Goal: Obtain resource: Download file/media

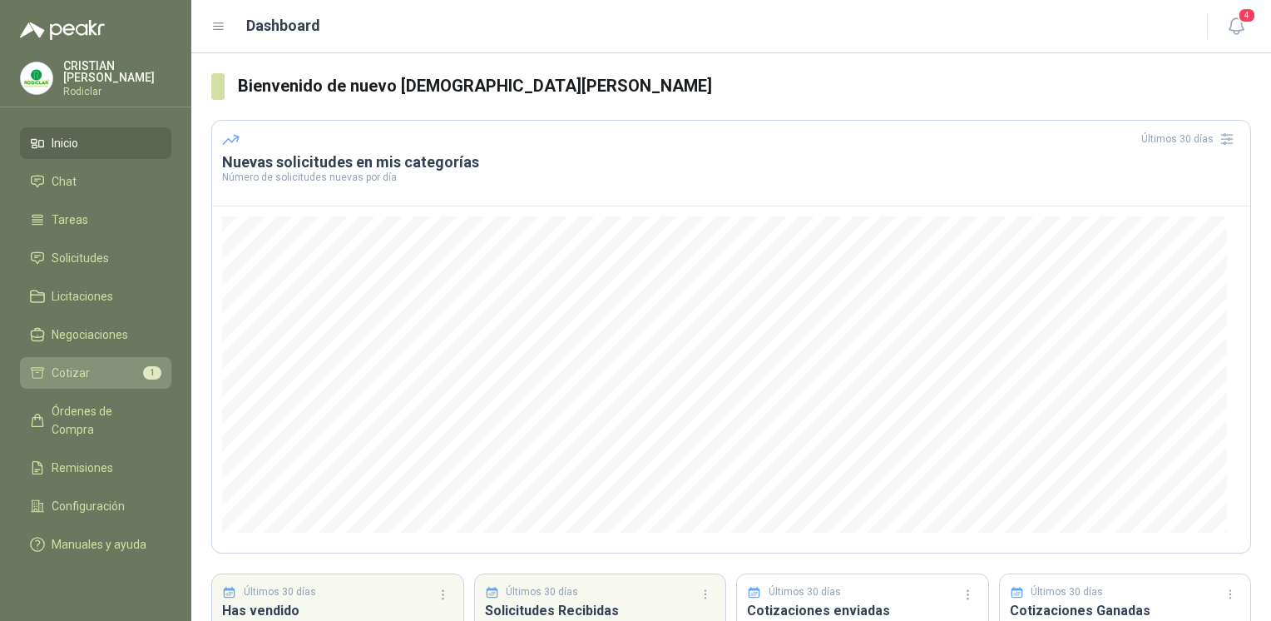
click at [73, 378] on link "Cotizar 1" at bounding box center [95, 373] width 151 height 32
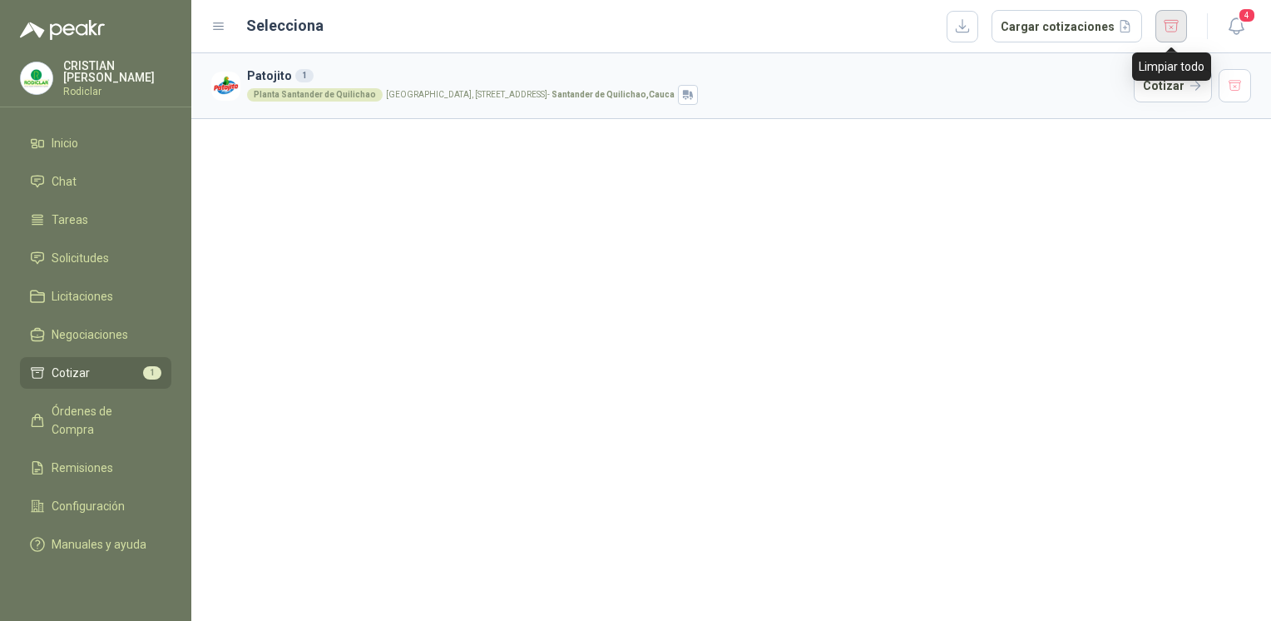
click at [1167, 25] on button "button" at bounding box center [1172, 26] width 32 height 32
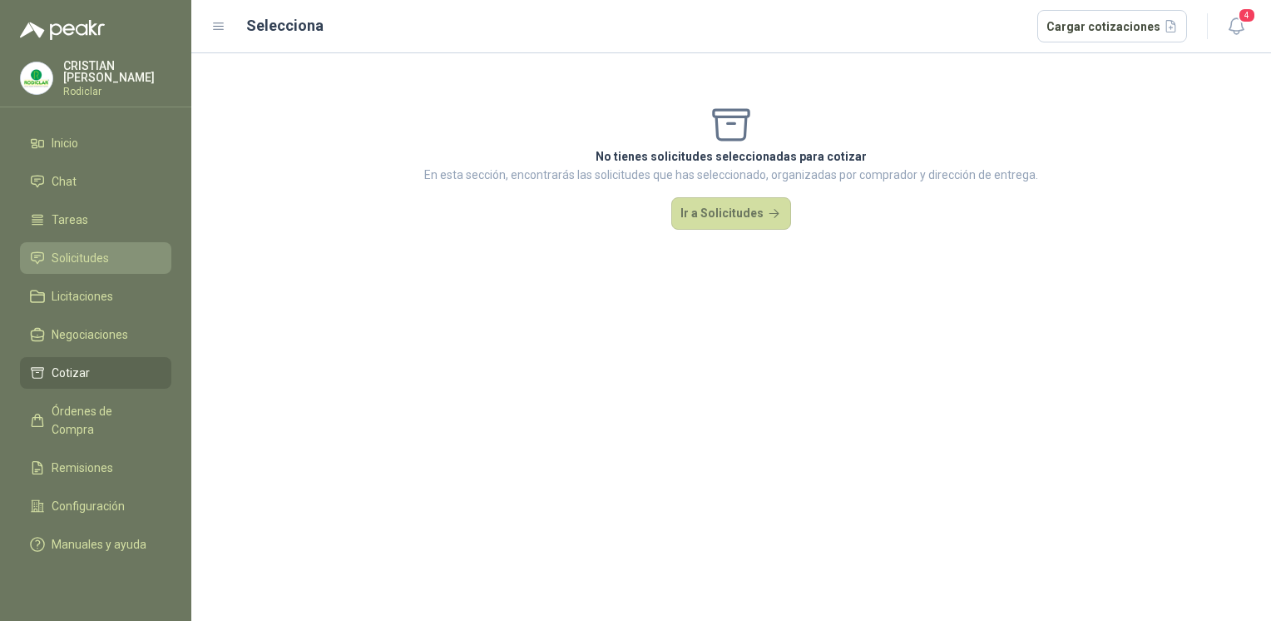
click at [82, 262] on span "Solicitudes" at bounding box center [80, 258] width 57 height 18
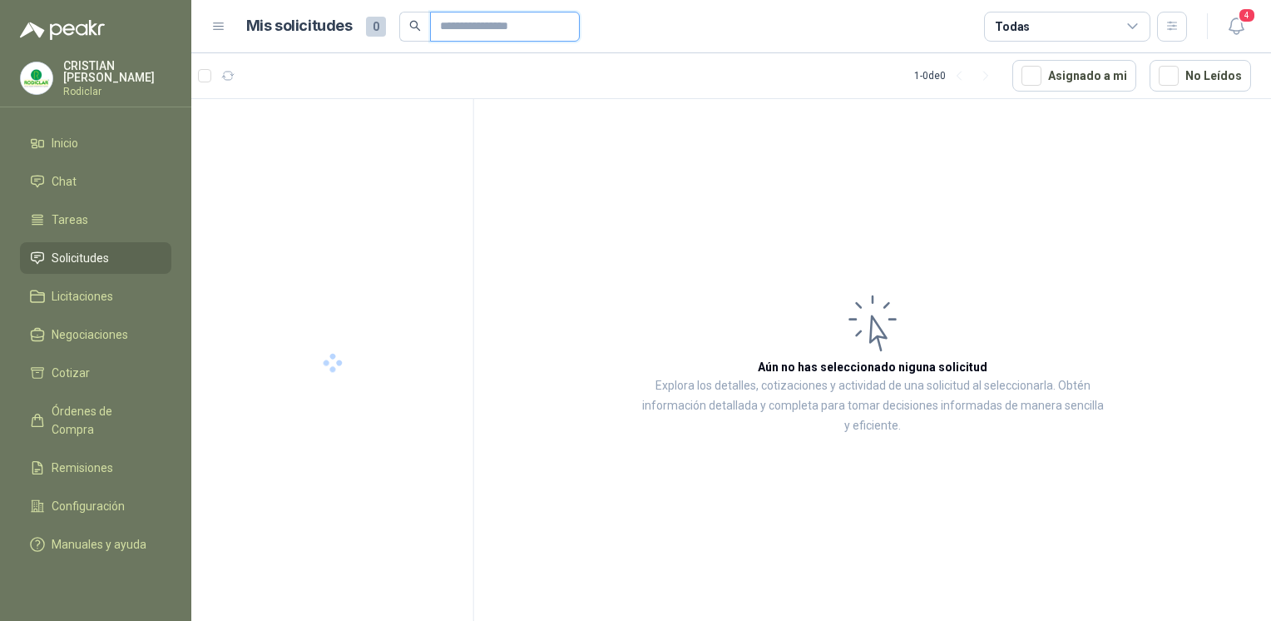
click at [456, 19] on input "text" at bounding box center [498, 26] width 116 height 28
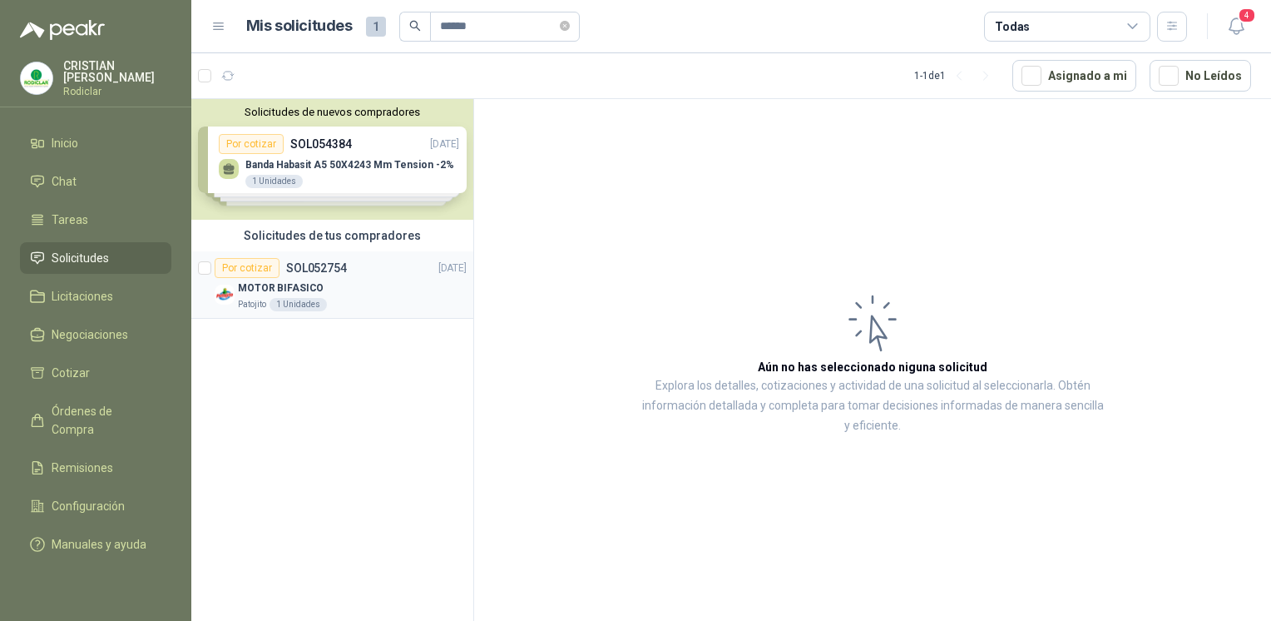
click at [369, 274] on div "Por cotizar SOL052754 [DATE]" at bounding box center [341, 268] width 252 height 20
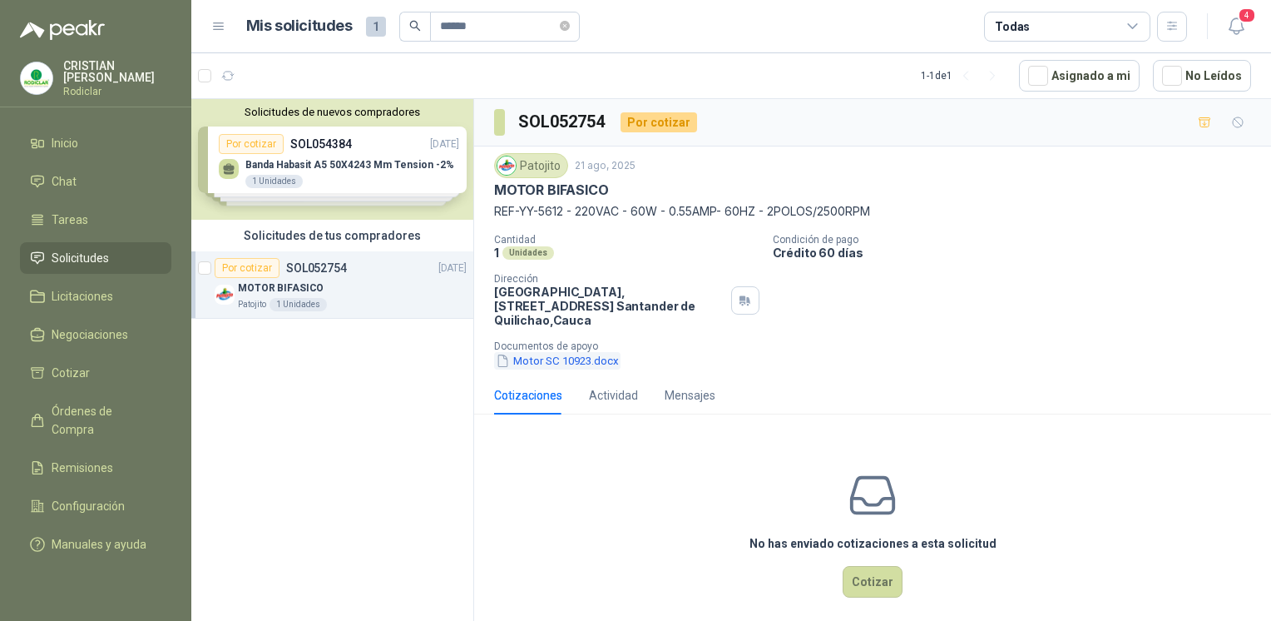
click at [578, 359] on button "Motor SC 10923.docx" at bounding box center [557, 360] width 126 height 17
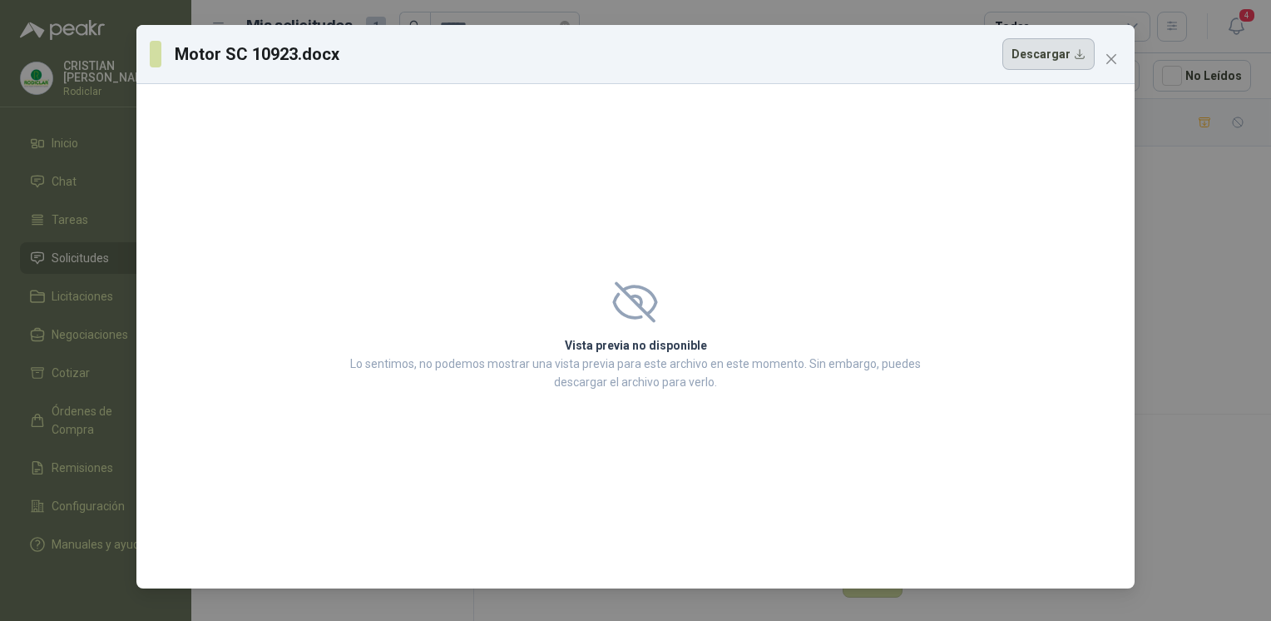
click at [1058, 60] on button "Descargar" at bounding box center [1049, 54] width 92 height 32
click at [1113, 57] on icon "close" at bounding box center [1112, 59] width 10 height 10
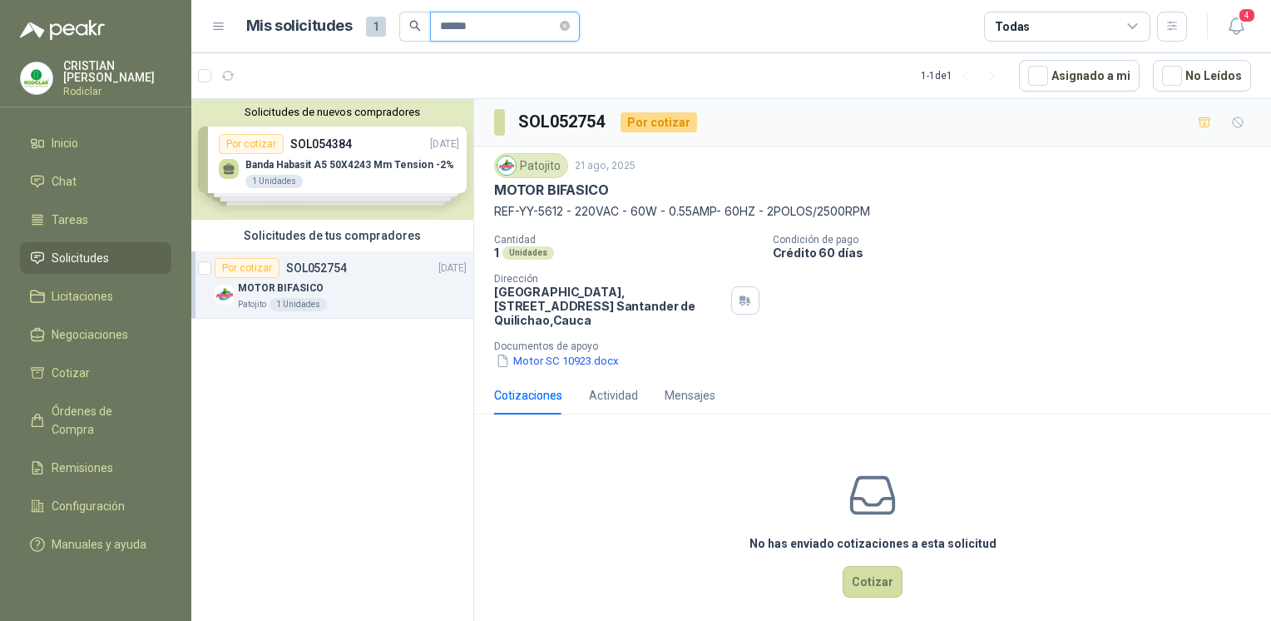
click at [514, 29] on input "******" at bounding box center [498, 26] width 116 height 28
type input "******"
click at [391, 278] on div "CAJA REDUCTORA" at bounding box center [352, 288] width 229 height 20
